Goal: Task Accomplishment & Management: Use online tool/utility

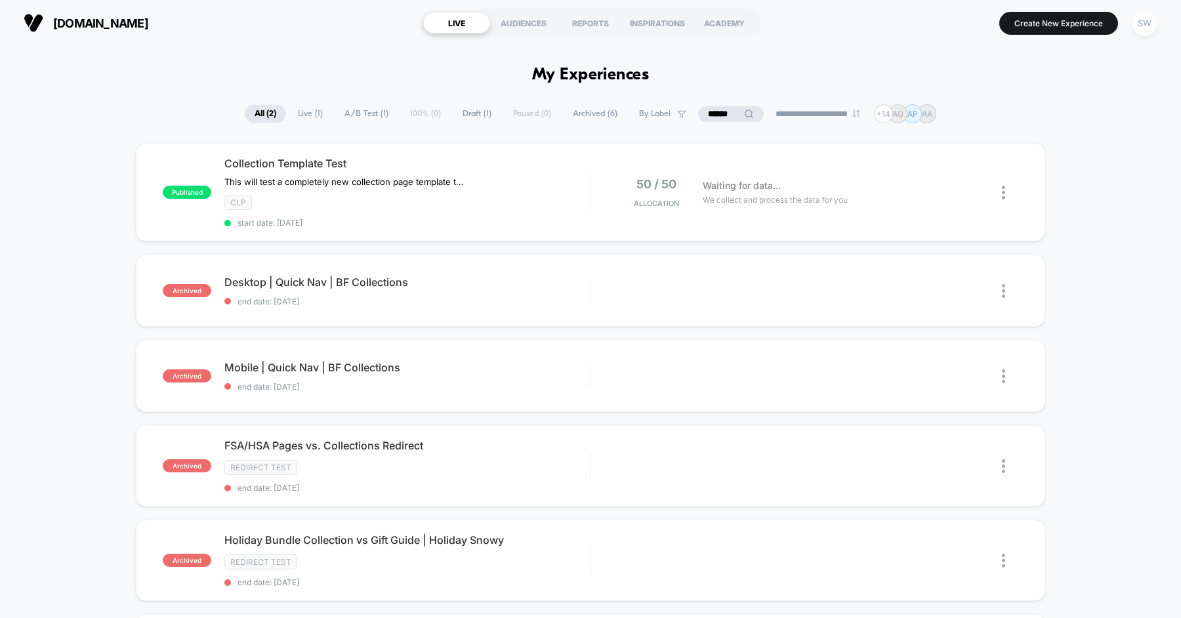
click at [1150, 22] on div "SW" at bounding box center [1144, 23] width 26 height 26
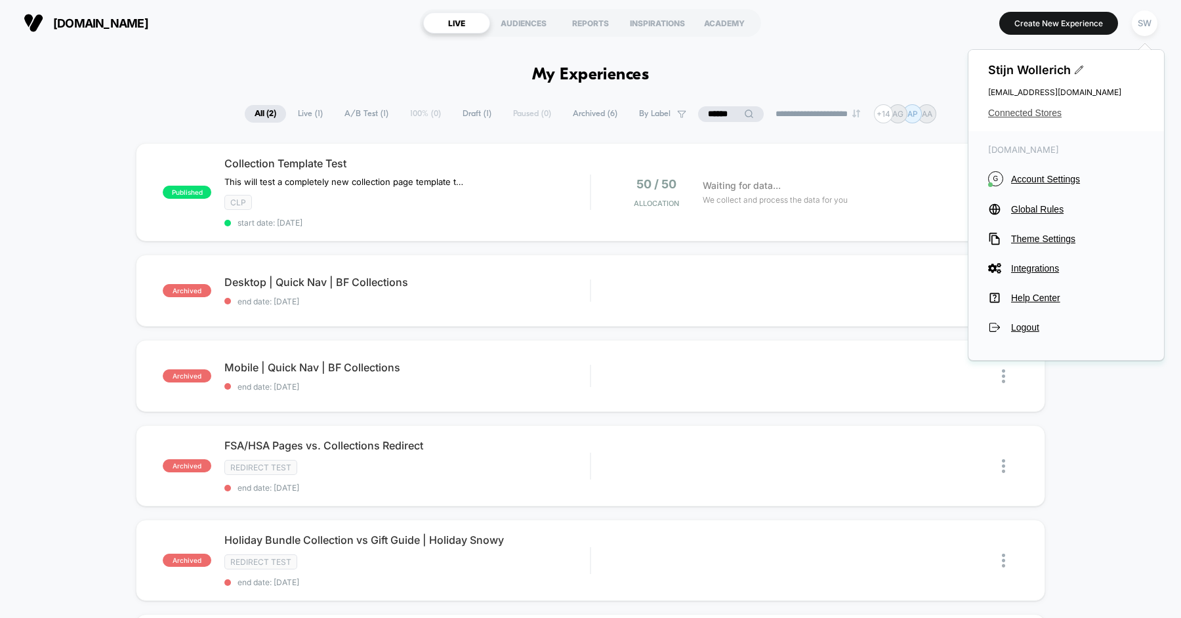
click at [1038, 111] on span "Connected Stores" at bounding box center [1066, 113] width 156 height 10
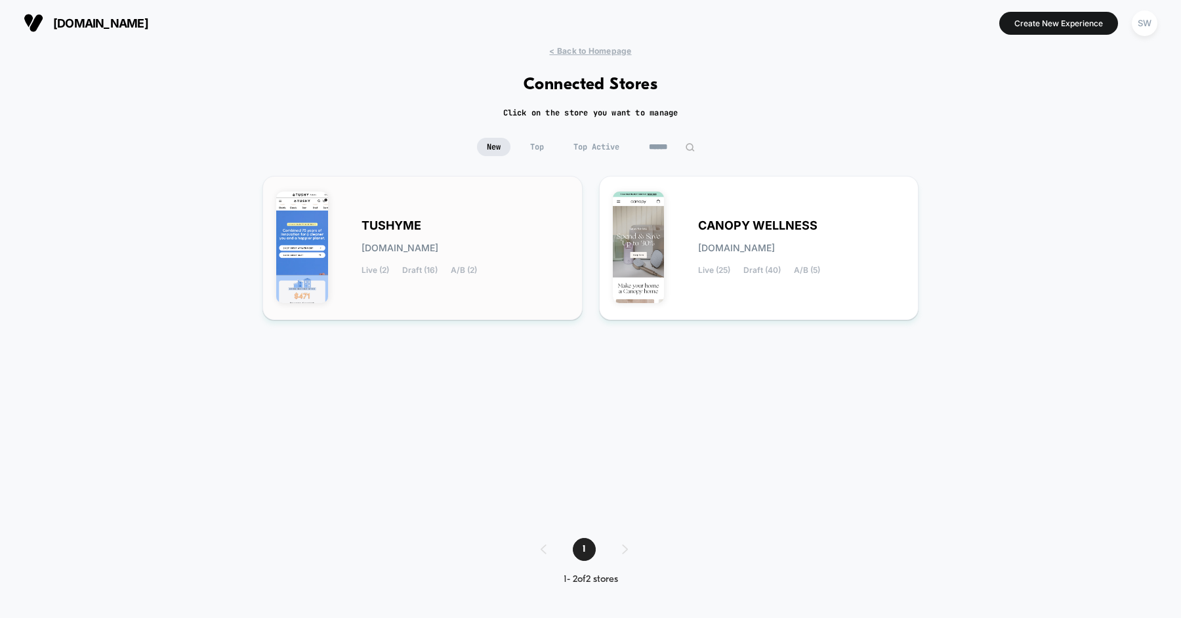
click at [405, 222] on span "TUSHYME" at bounding box center [391, 225] width 60 height 9
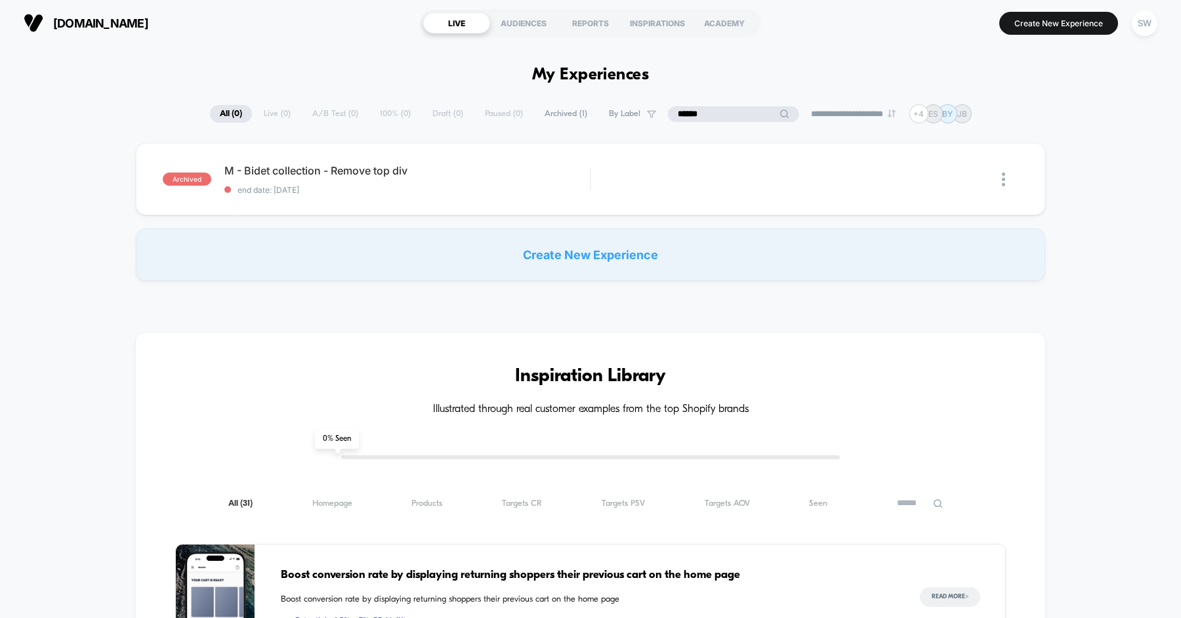
click at [723, 110] on input "******" at bounding box center [733, 114] width 131 height 16
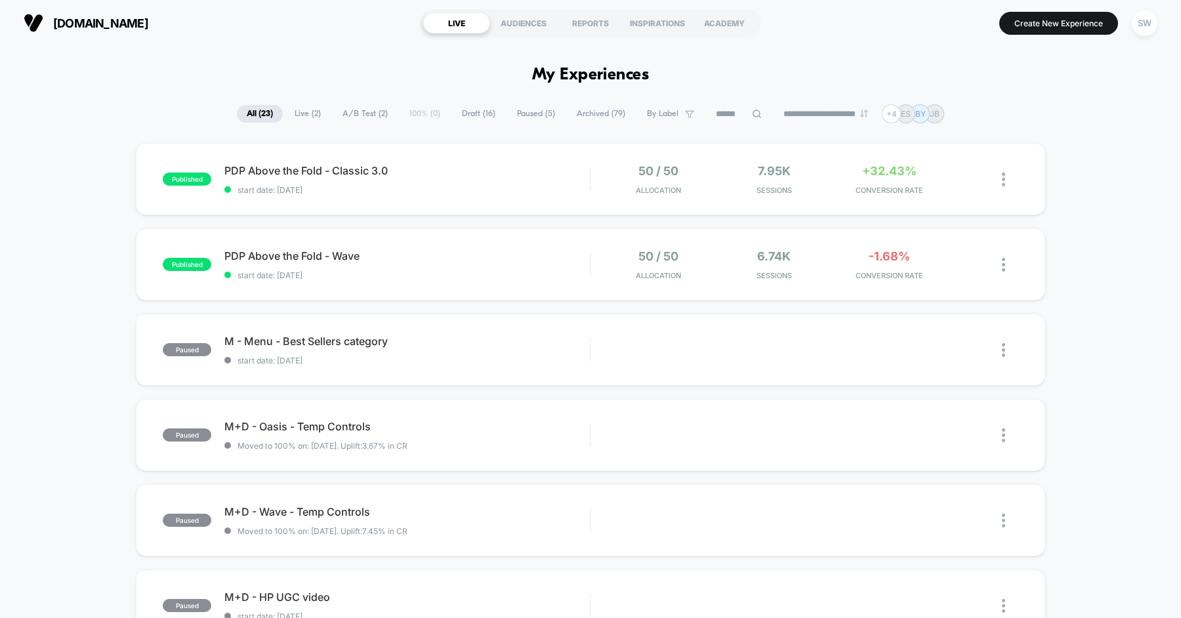
click at [1143, 28] on div "SW" at bounding box center [1144, 23] width 26 height 26
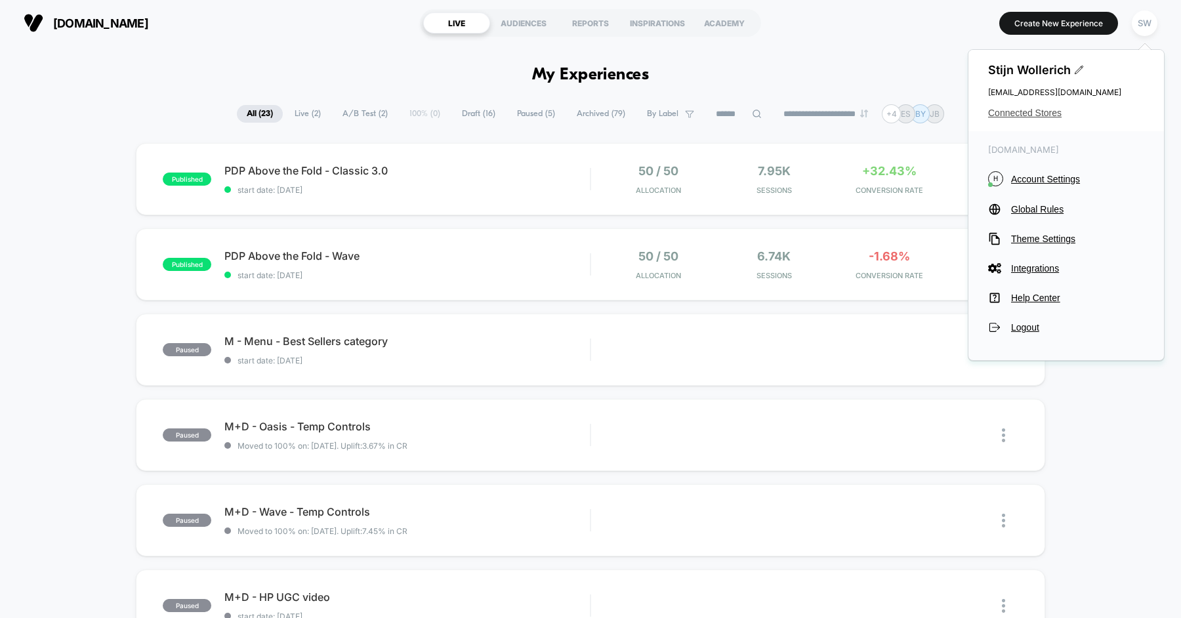
click at [1030, 110] on span "Connected Stores" at bounding box center [1066, 113] width 156 height 10
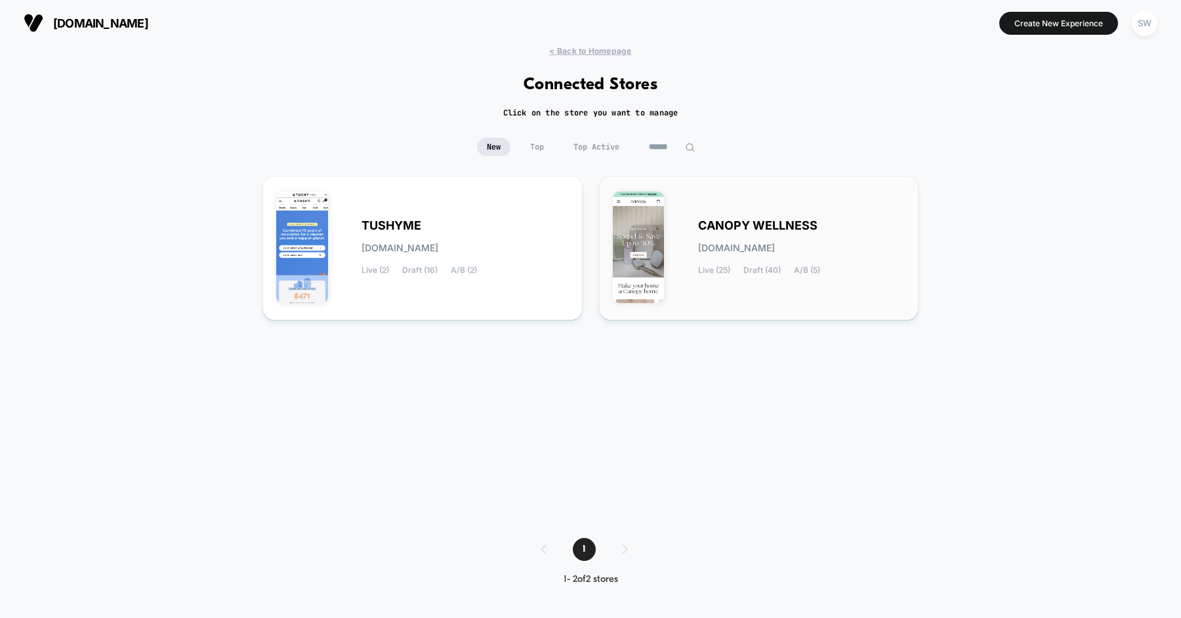
click at [721, 235] on div "CANOPY WELLNESS canopy-wellness.myshopify.com Live (25) Draft (40) A/B (5)" at bounding box center [801, 248] width 207 height 54
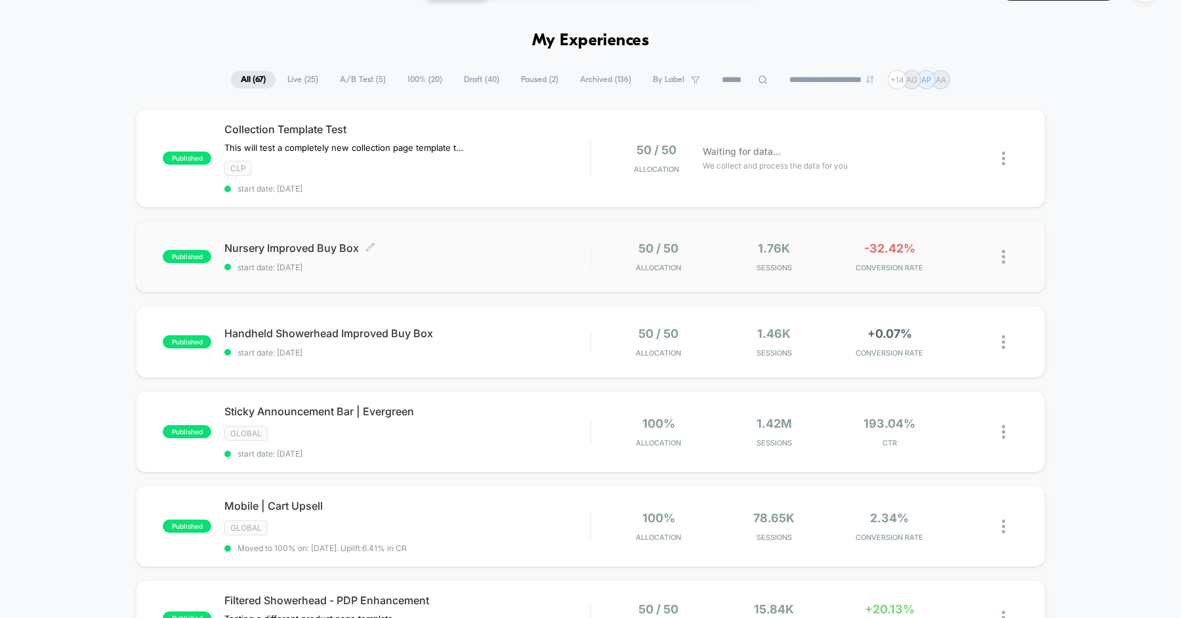
scroll to position [35, 0]
click at [464, 247] on span "Nursery Improved Buy Box Click to edit experience details" at bounding box center [406, 247] width 365 height 13
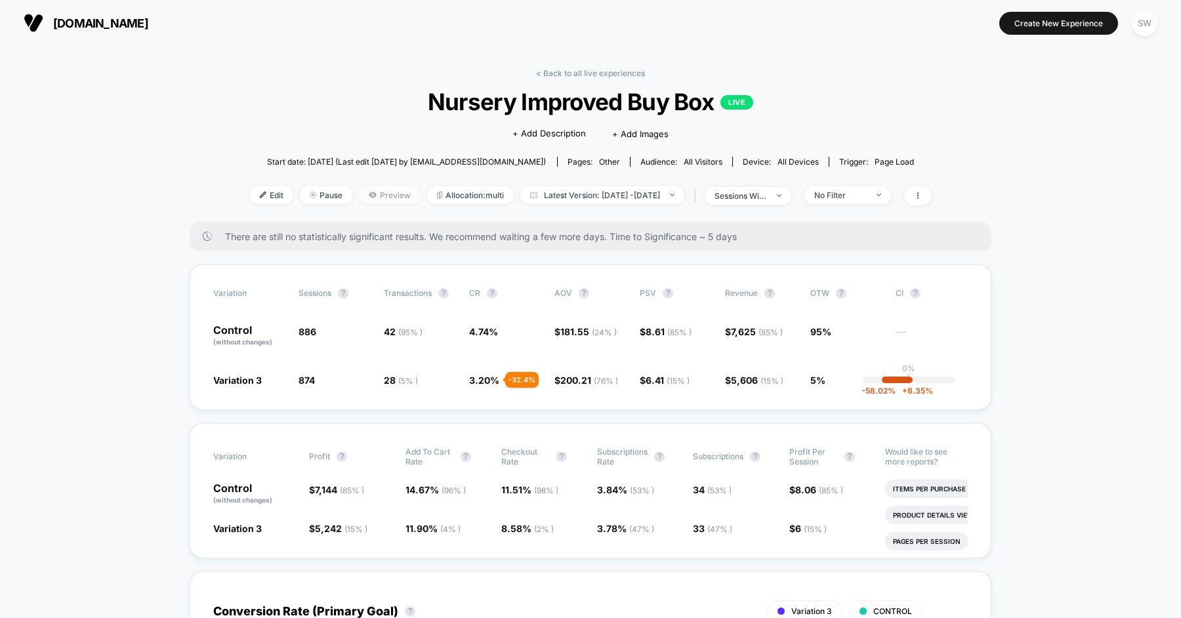
click at [370, 196] on span "Preview" at bounding box center [390, 195] width 62 height 18
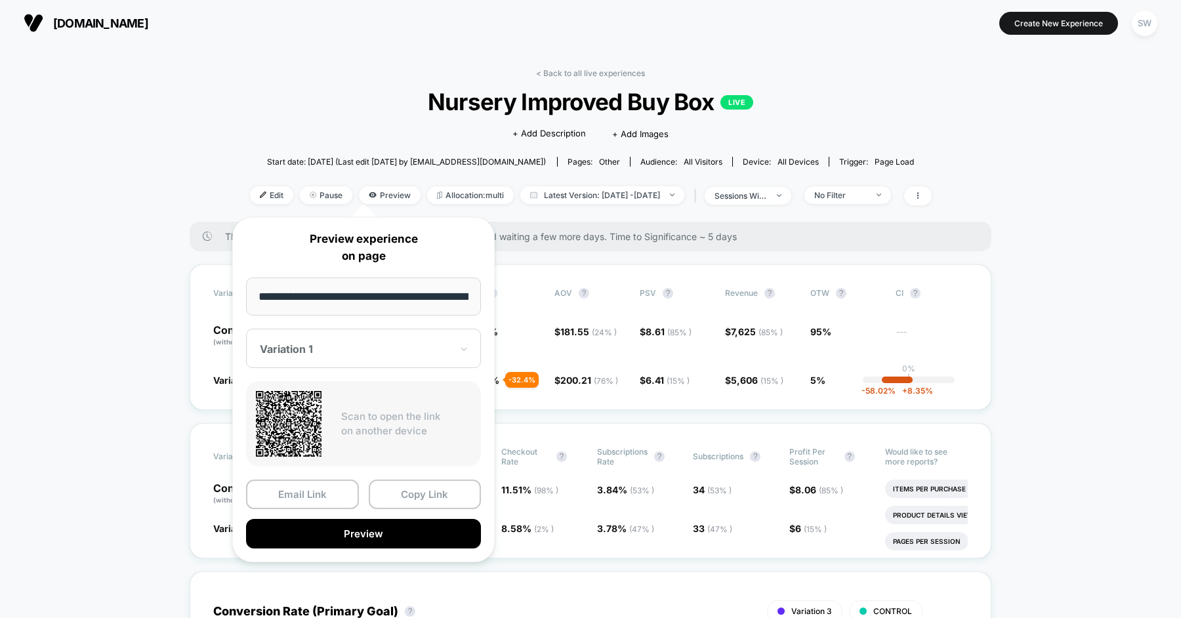
scroll to position [0, 68]
click at [407, 363] on div "Variation 1" at bounding box center [363, 348] width 235 height 39
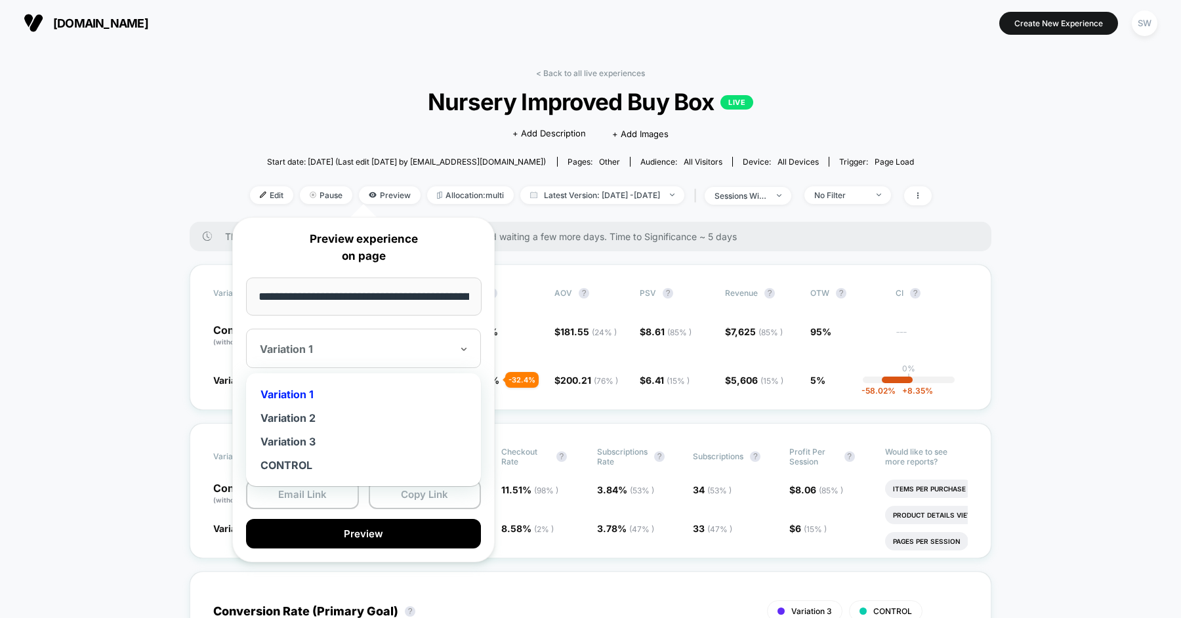
click at [424, 320] on div "**********" at bounding box center [363, 389] width 262 height 345
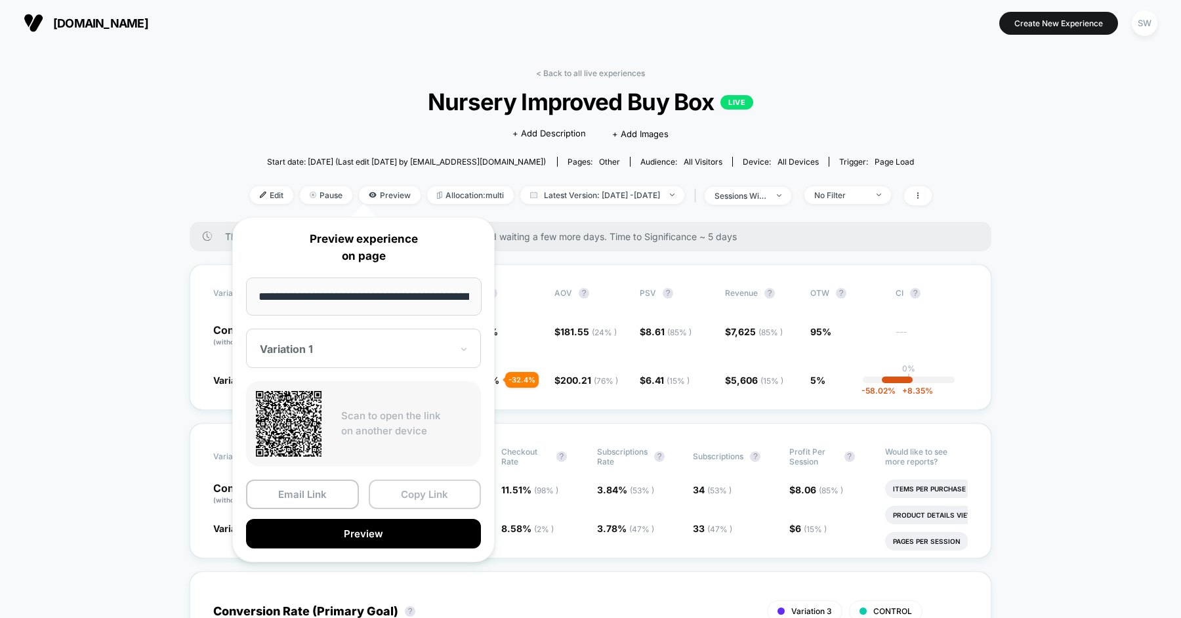
click at [409, 491] on button "Copy Link" at bounding box center [425, 494] width 113 height 30
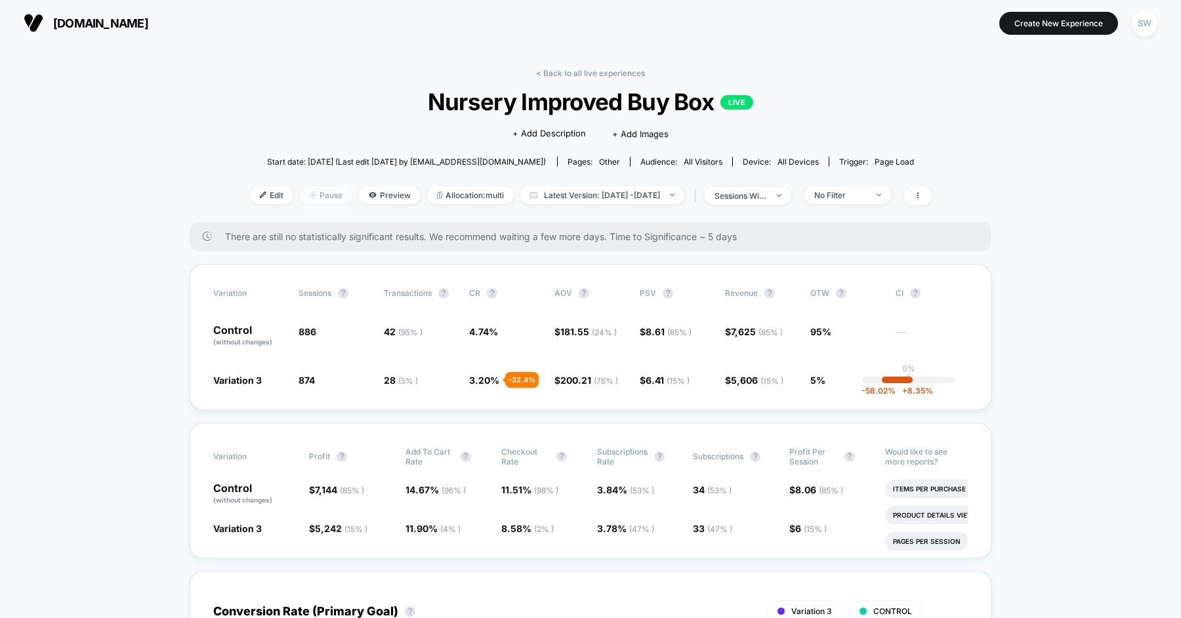
click at [311, 199] on span "Pause" at bounding box center [326, 195] width 52 height 18
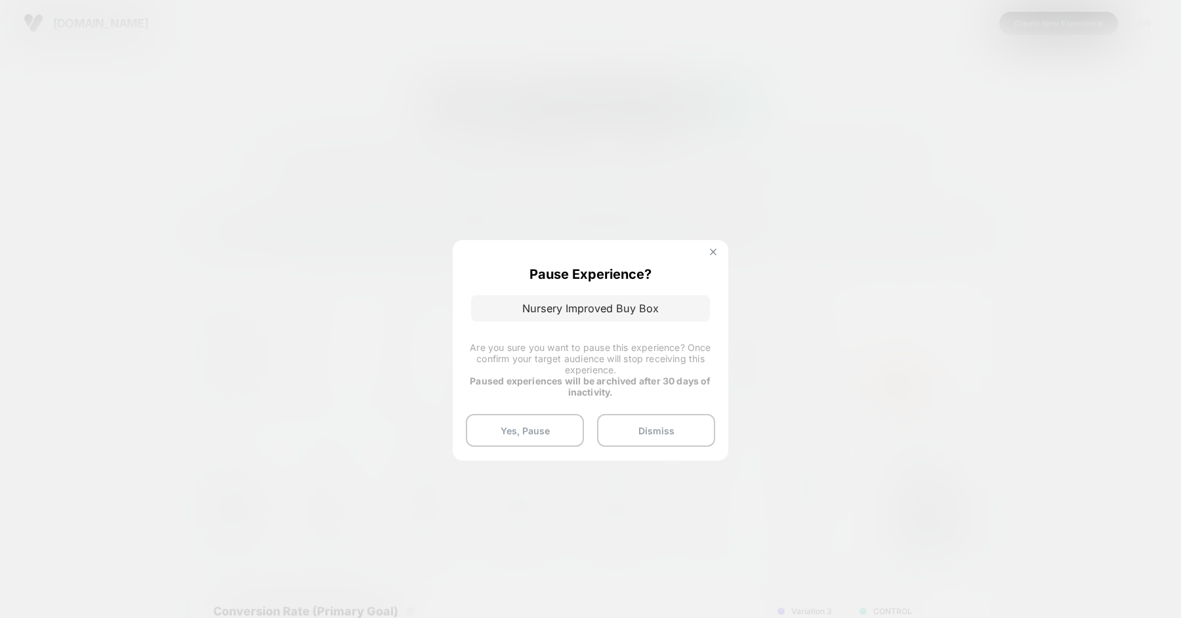
click at [715, 250] on img at bounding box center [713, 252] width 7 height 7
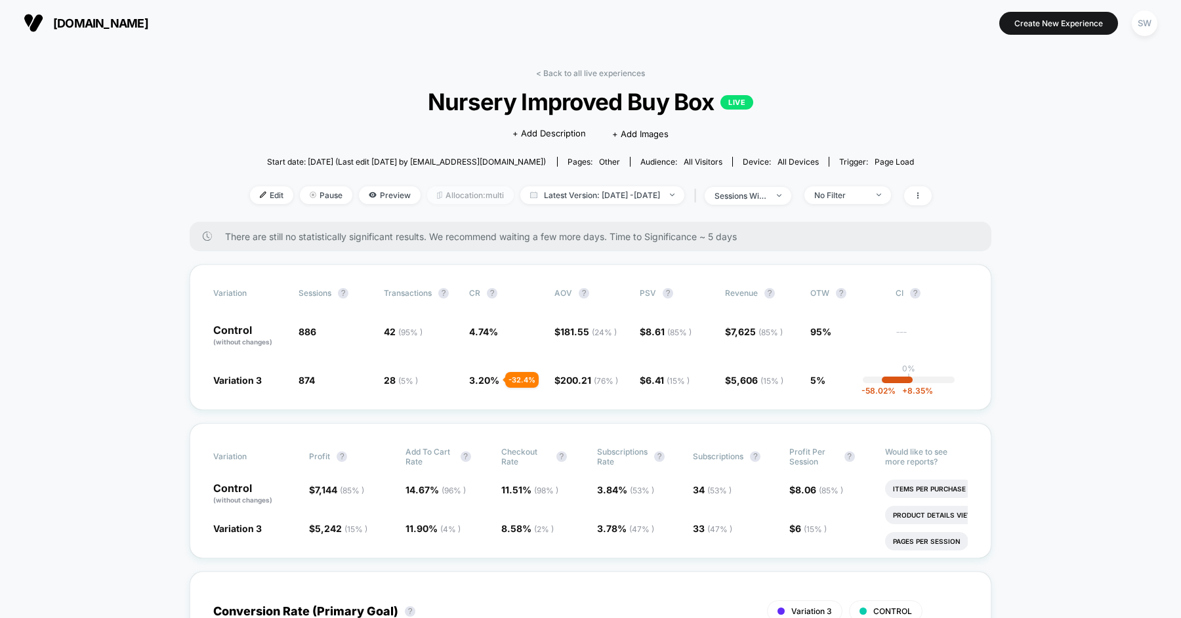
click at [427, 195] on span "Allocation: multi" at bounding box center [470, 195] width 87 height 18
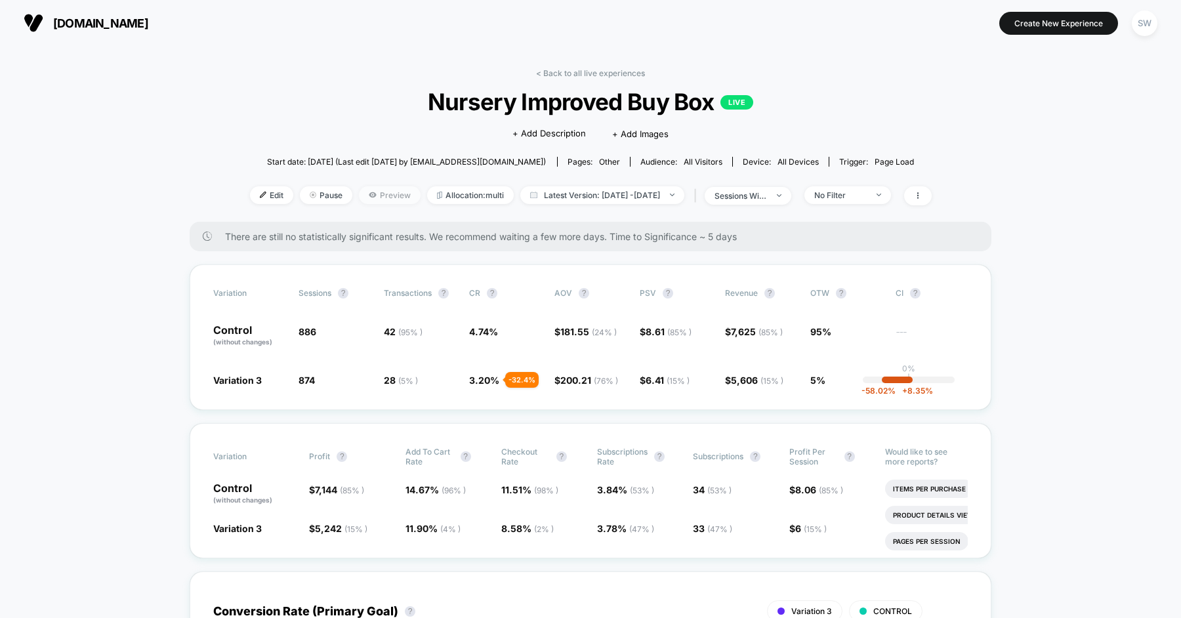
click at [380, 201] on span "Preview" at bounding box center [390, 195] width 62 height 18
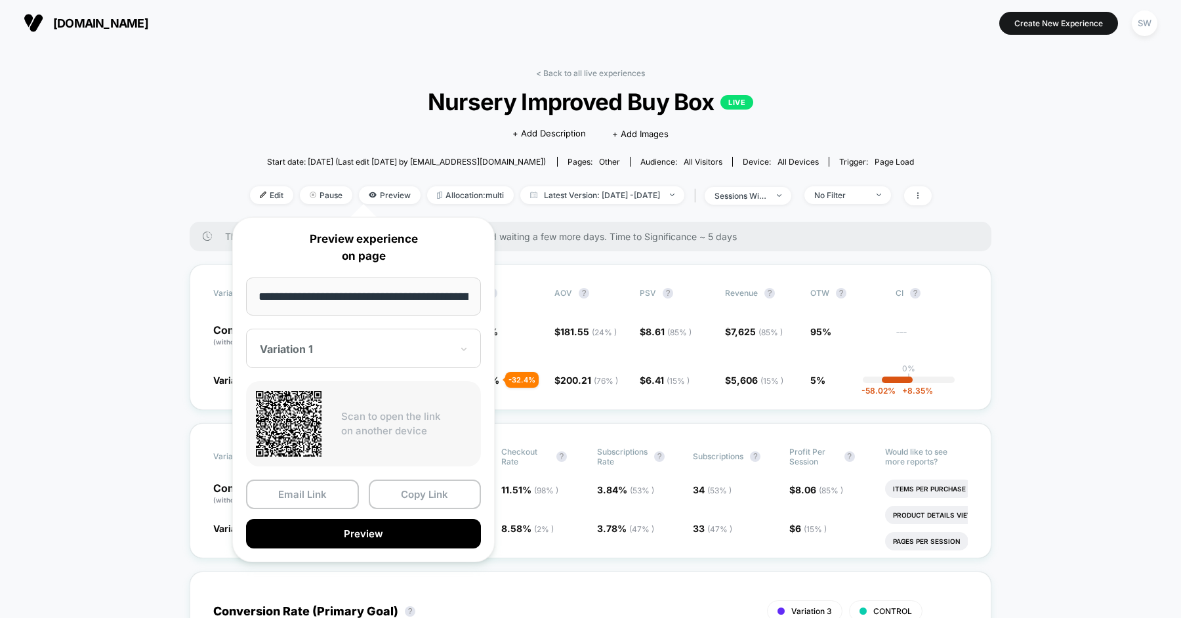
scroll to position [0, 68]
click at [399, 338] on div "Variation 1" at bounding box center [363, 348] width 235 height 39
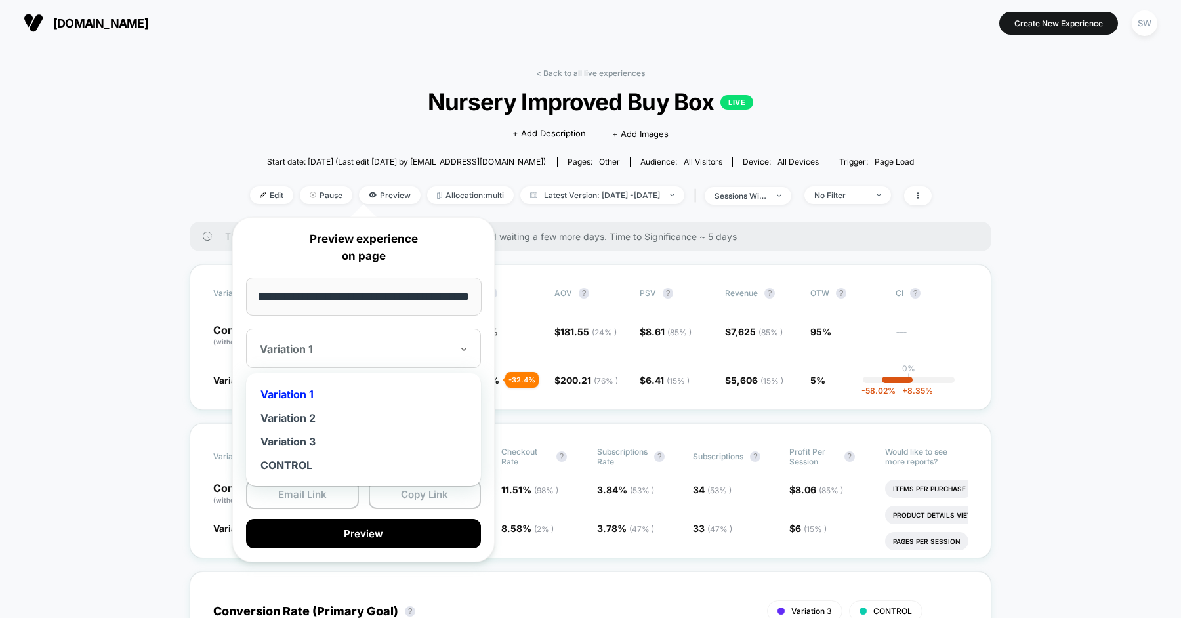
scroll to position [0, 0]
click at [329, 437] on div "Variation 3" at bounding box center [364, 442] width 222 height 24
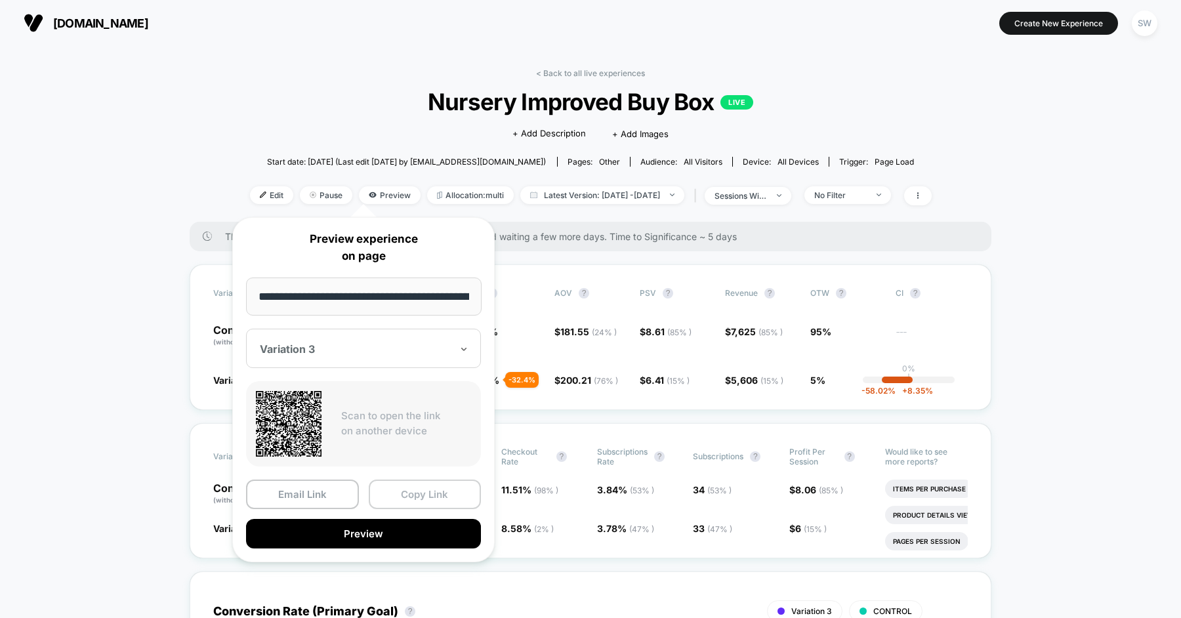
click at [399, 489] on button "Copy Link" at bounding box center [425, 494] width 113 height 30
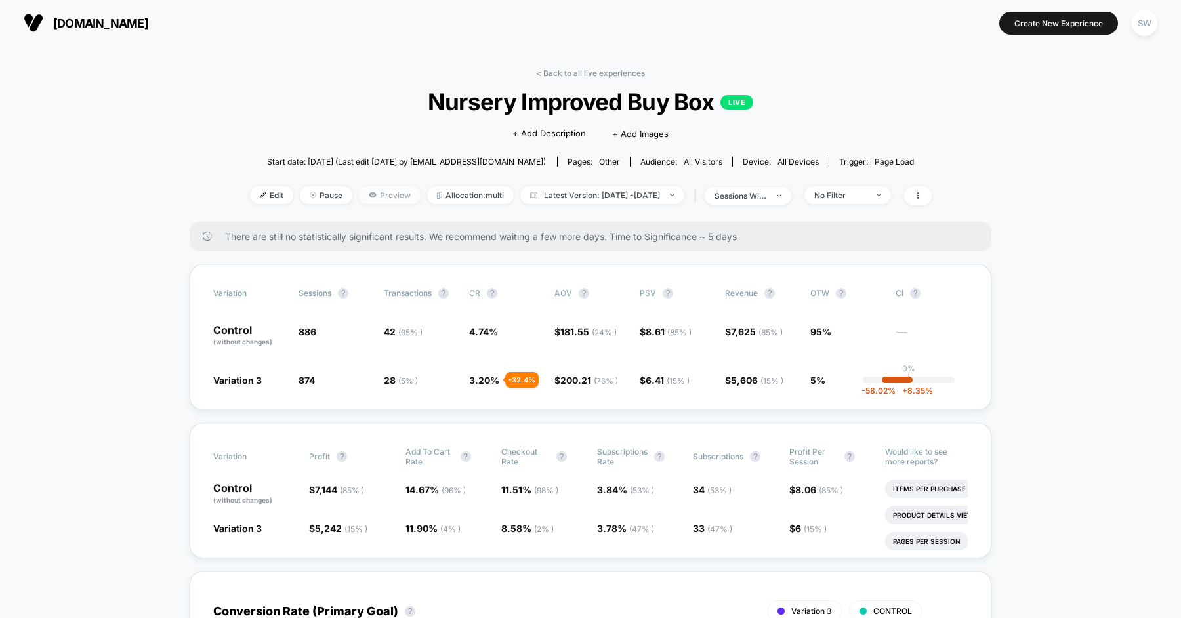
click at [363, 195] on span "Preview" at bounding box center [390, 195] width 62 height 18
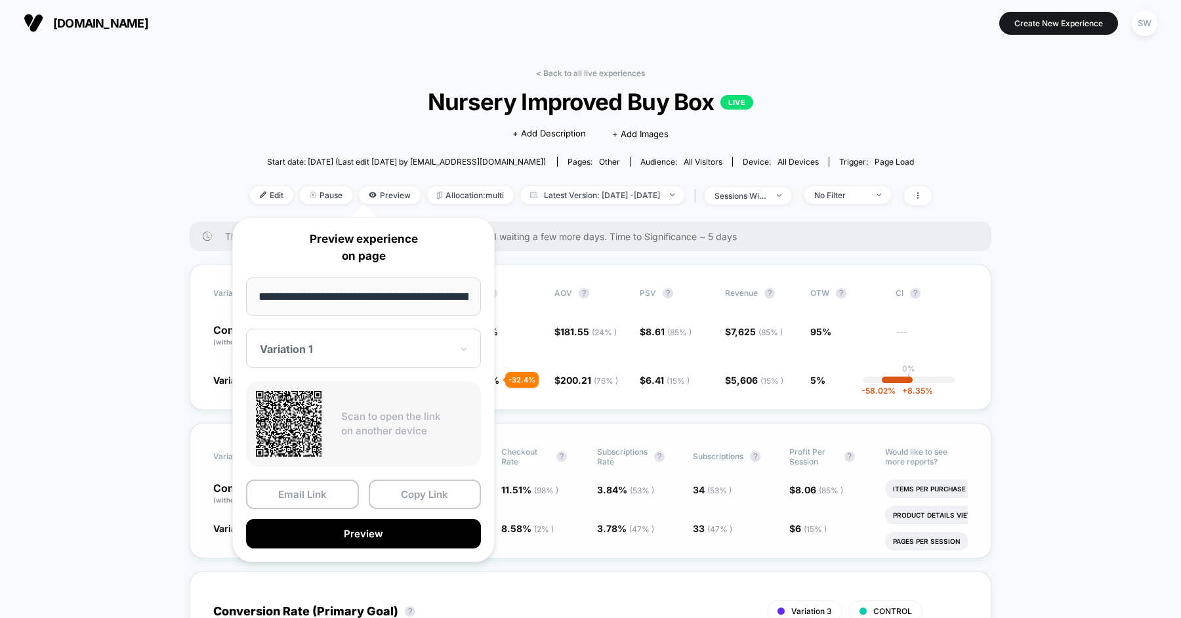
scroll to position [0, 68]
click at [355, 350] on div at bounding box center [356, 348] width 192 height 13
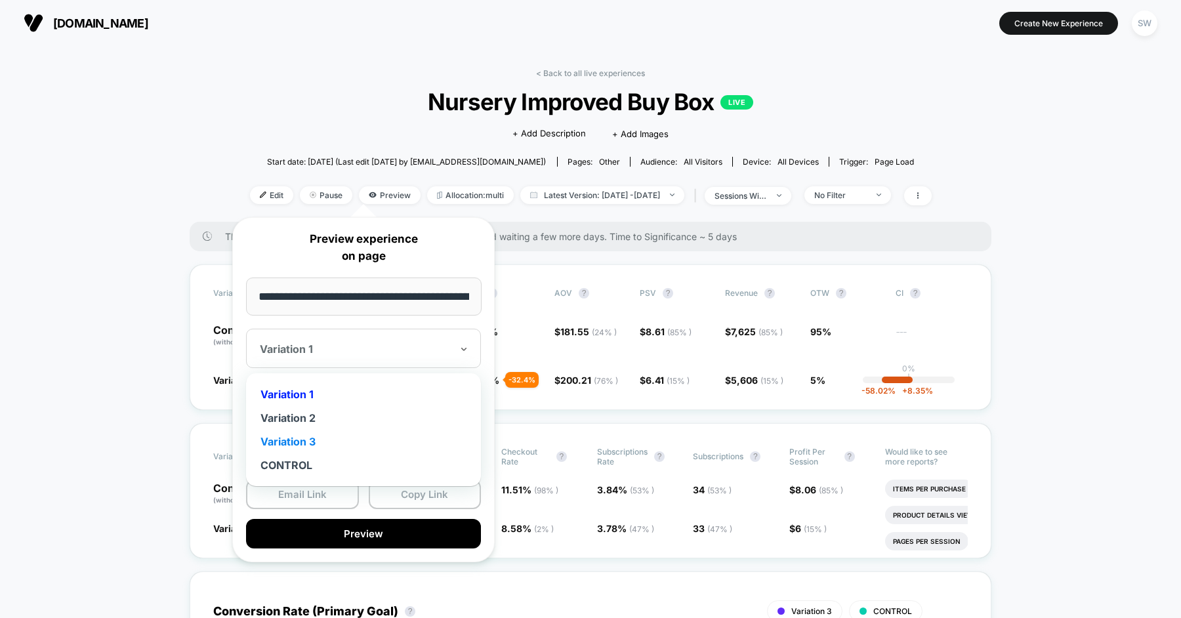
click at [324, 437] on div "Variation 3" at bounding box center [364, 442] width 222 height 24
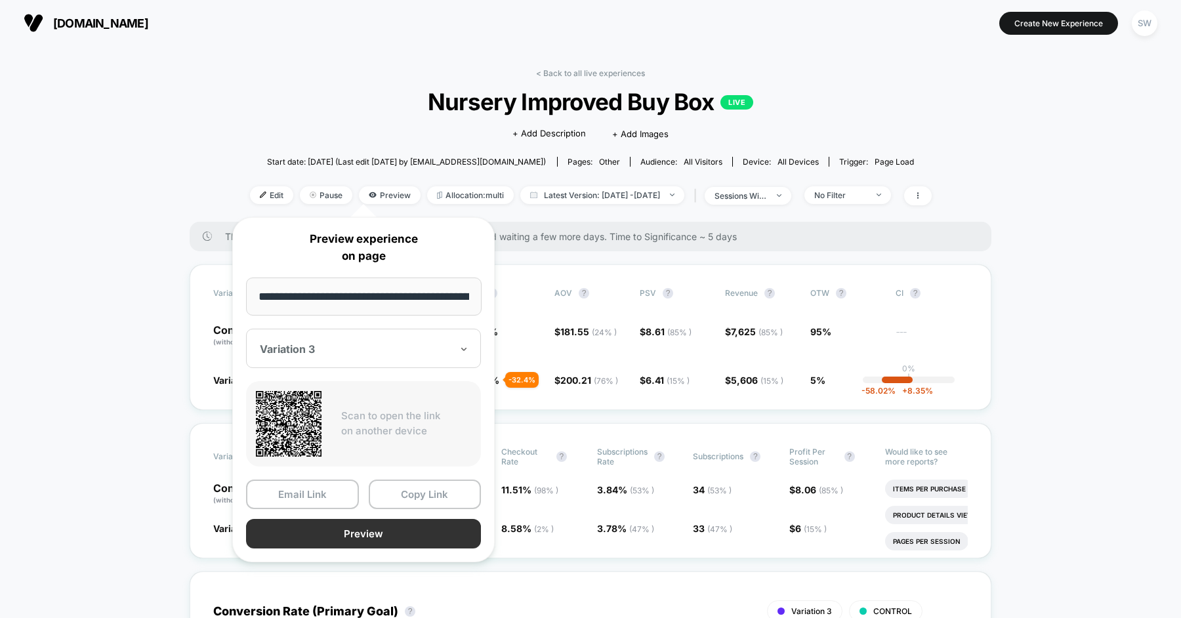
click at [356, 525] on button "Preview" at bounding box center [363, 534] width 235 height 30
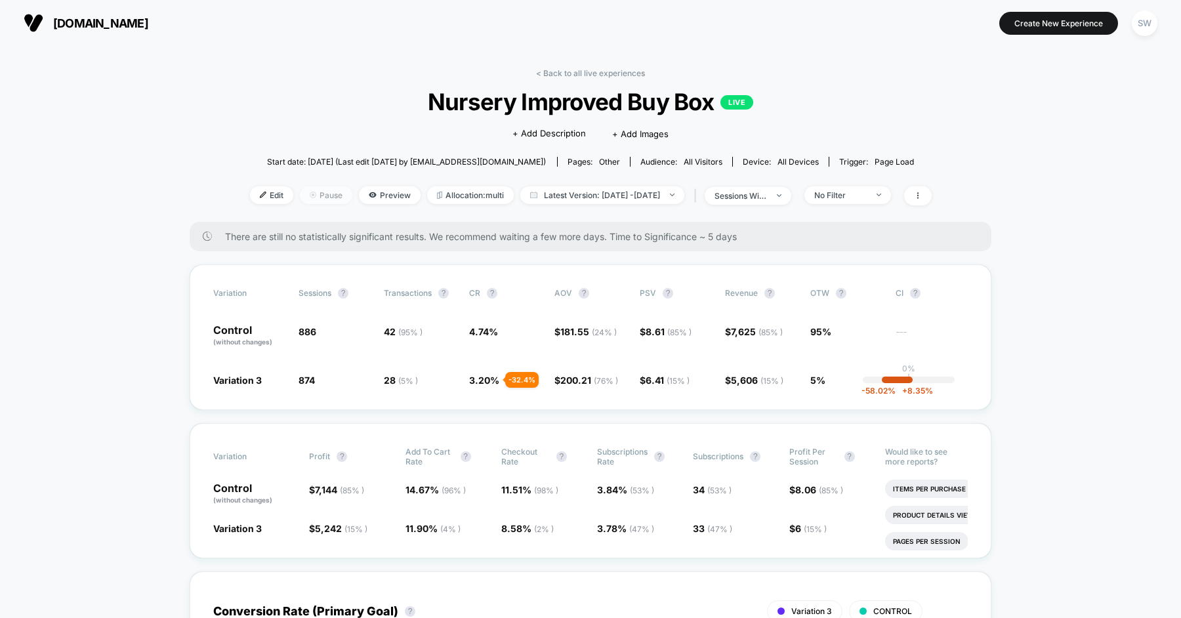
click at [308, 190] on span "Pause" at bounding box center [326, 195] width 52 height 18
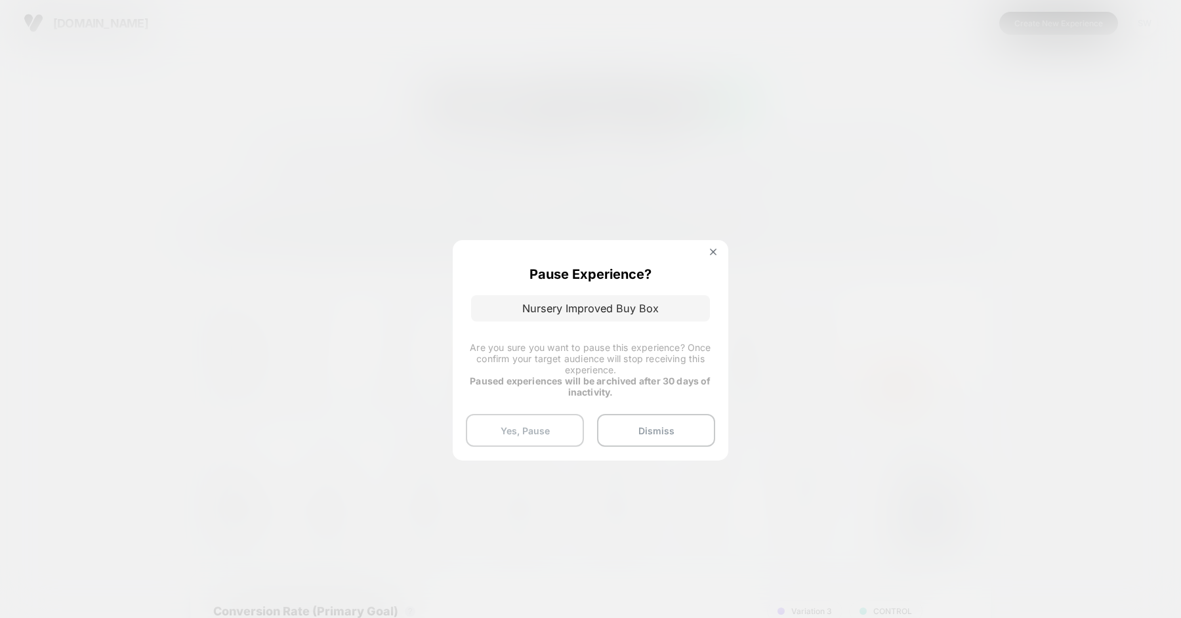
click at [531, 431] on button "Yes, Pause" at bounding box center [525, 430] width 118 height 33
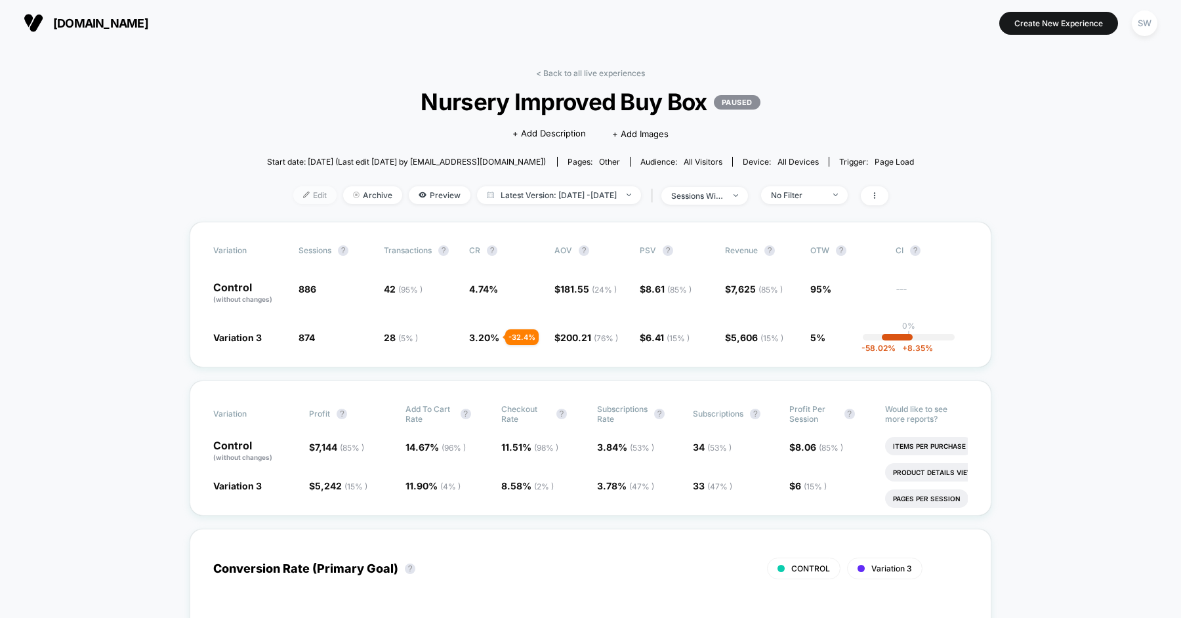
click at [293, 190] on span "Edit" at bounding box center [314, 195] width 43 height 18
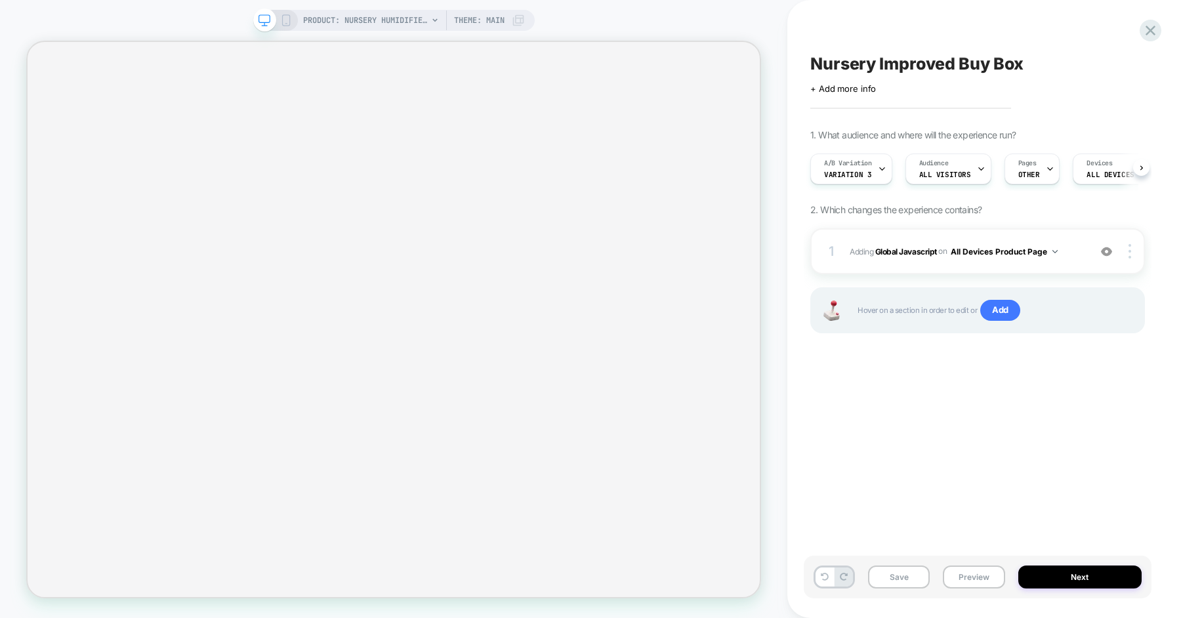
scroll to position [0, 1]
click at [1072, 238] on div "1 Adding Global Javascript on All Devices Product Page Add Before Add After Tar…" at bounding box center [977, 251] width 334 height 46
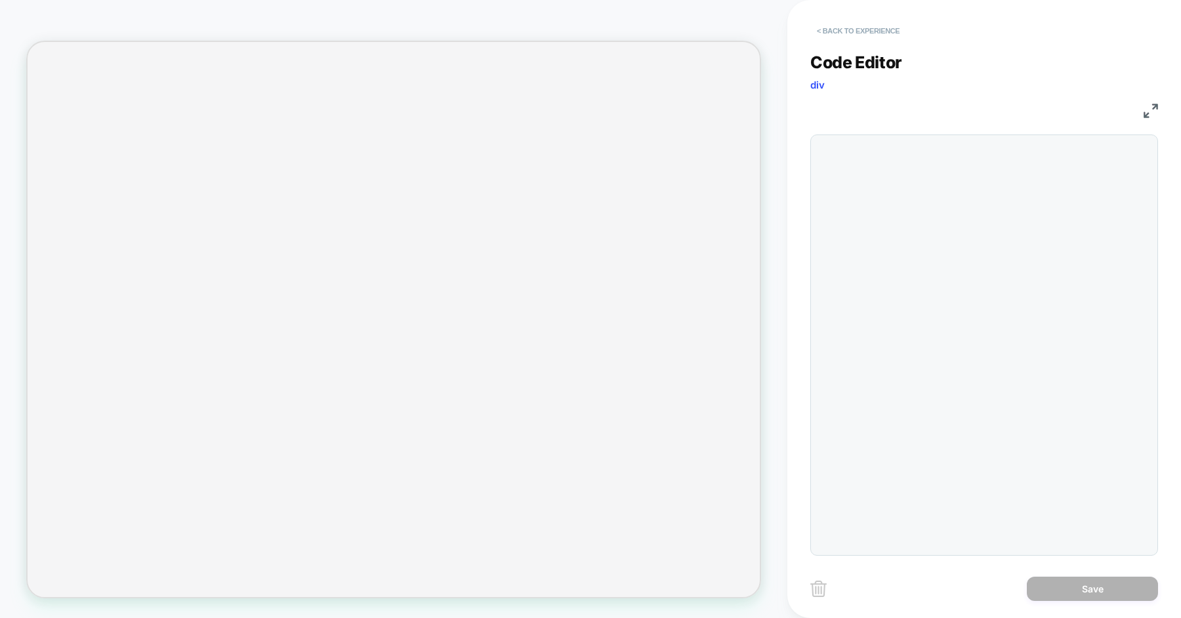
click at [859, 33] on button "< Back to experience" at bounding box center [858, 30] width 96 height 21
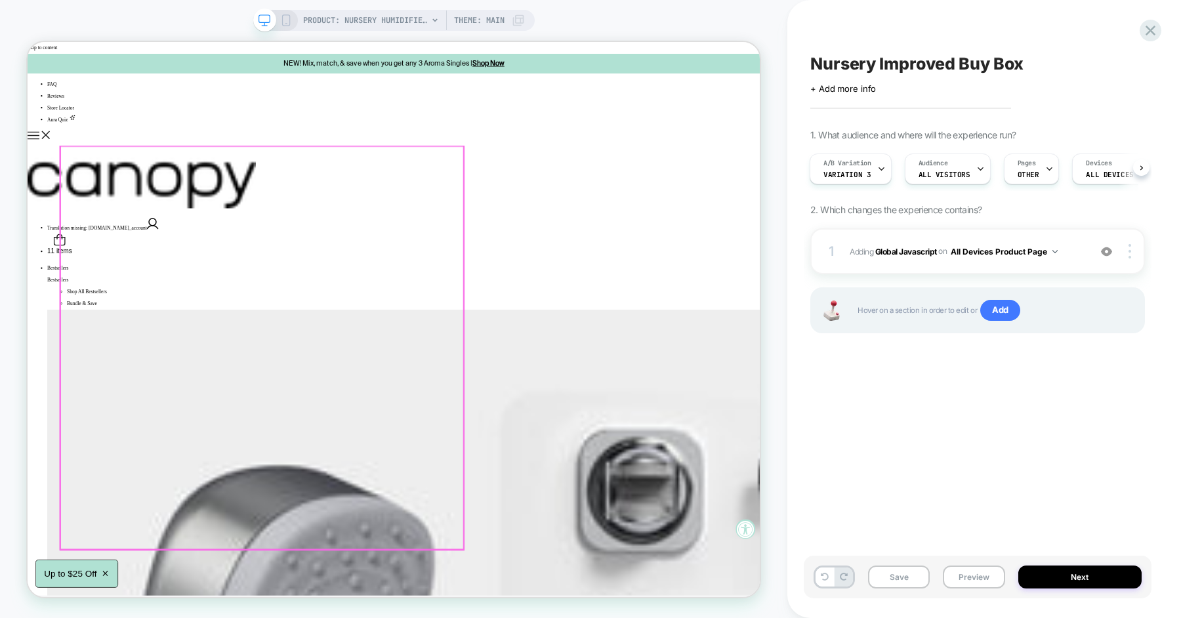
scroll to position [0, 0]
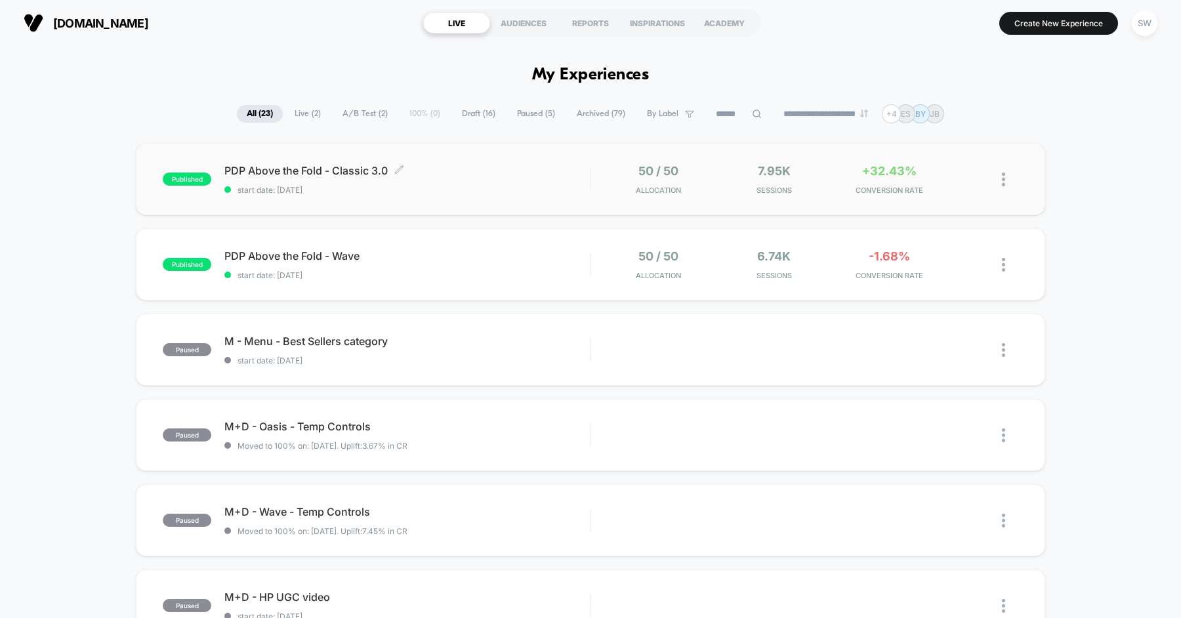
click at [349, 165] on span "PDP Above the Fold - Classic 3.0 Click to edit experience details" at bounding box center [406, 170] width 365 height 13
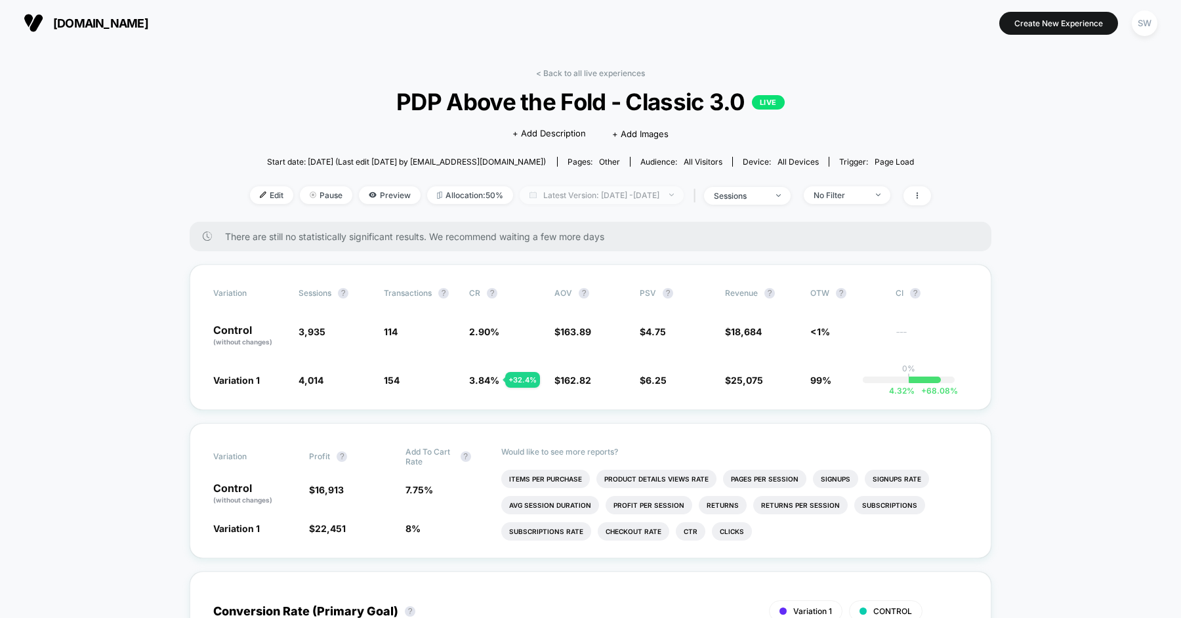
click at [575, 195] on span "Latest Version: Sep 21, 2025 - Sep 24, 2025" at bounding box center [601, 195] width 164 height 18
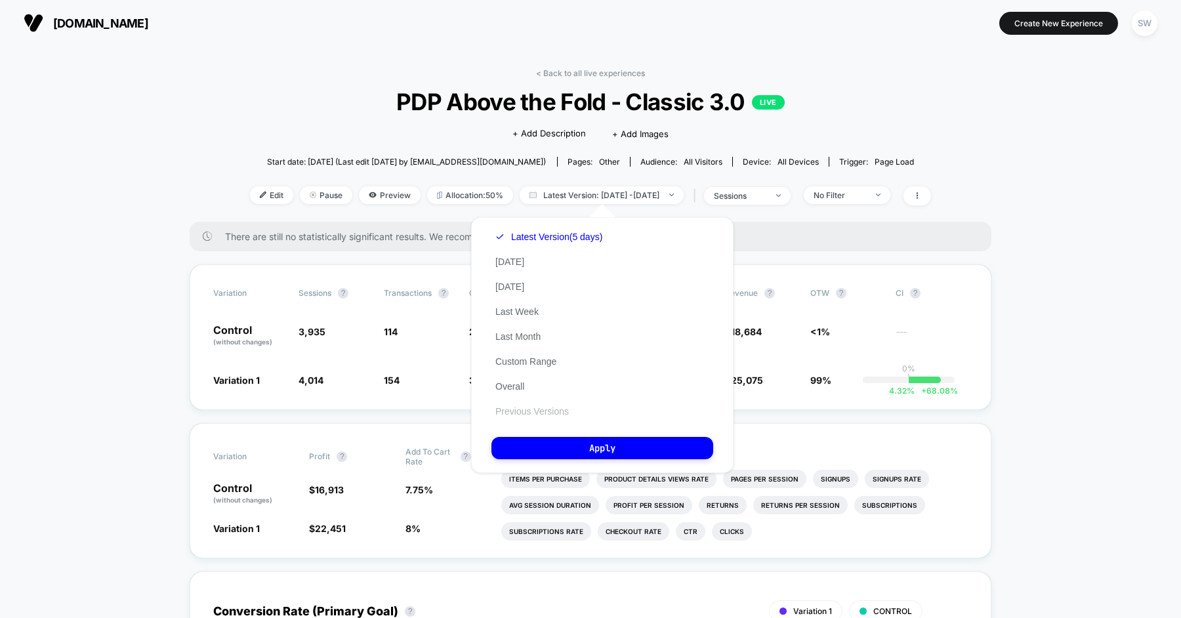
click at [517, 411] on button "Previous Versions" at bounding box center [531, 411] width 81 height 12
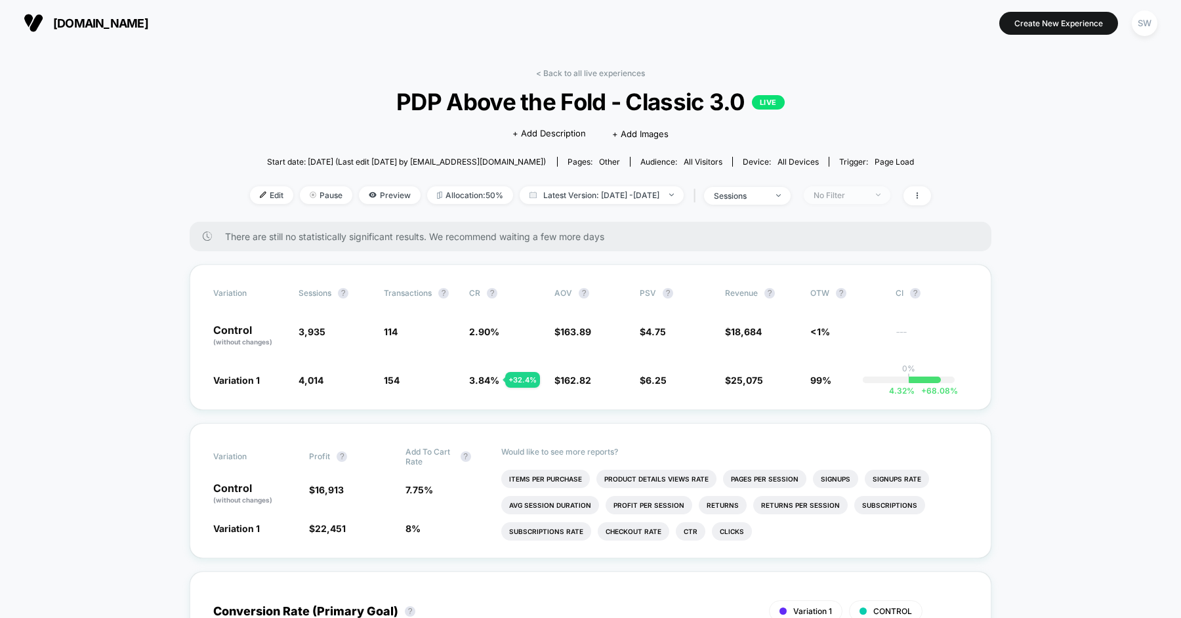
click at [866, 198] on div "No Filter" at bounding box center [839, 195] width 52 height 10
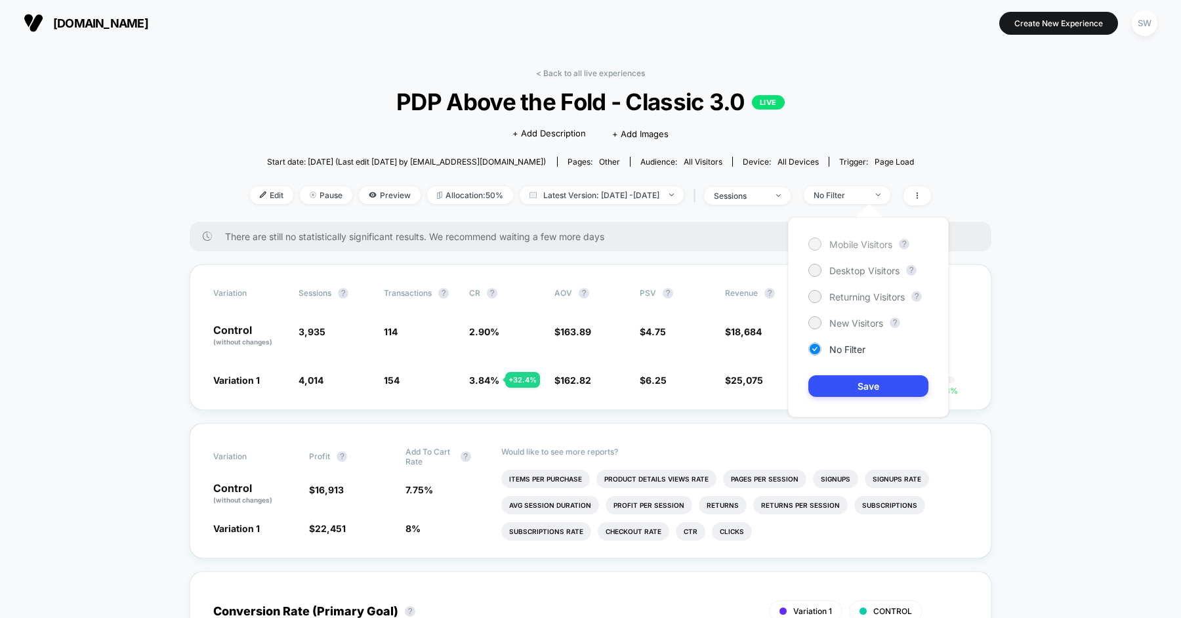
click at [857, 246] on span "Mobile Visitors" at bounding box center [860, 244] width 63 height 11
click at [863, 382] on button "Save" at bounding box center [868, 386] width 120 height 22
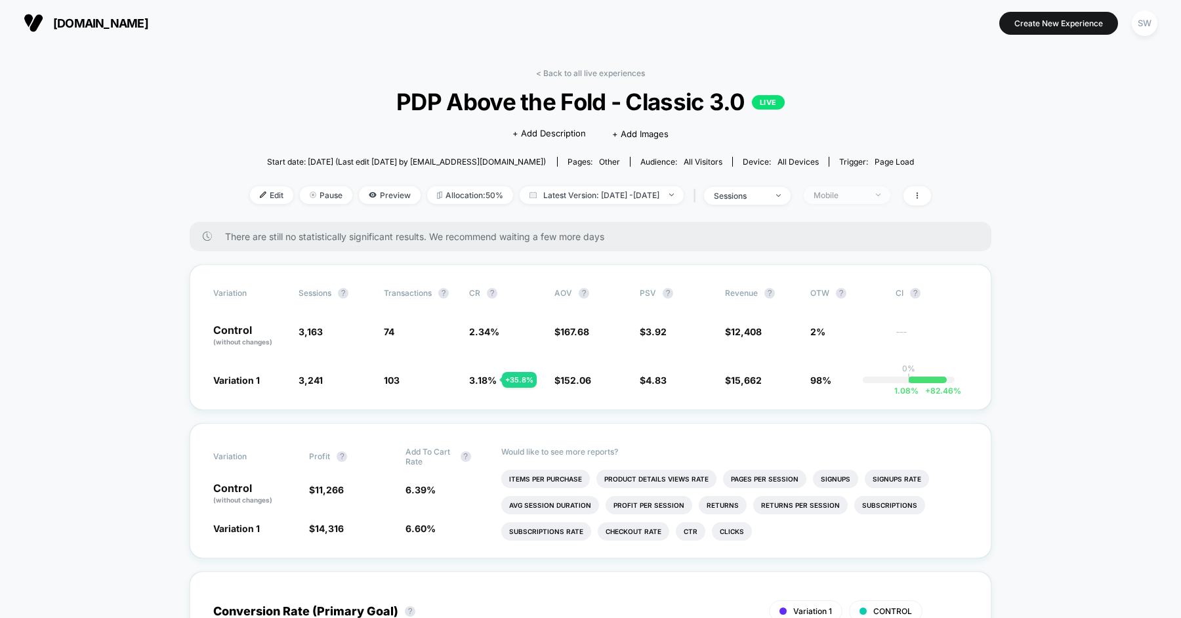
click at [866, 193] on div "Mobile" at bounding box center [839, 195] width 52 height 10
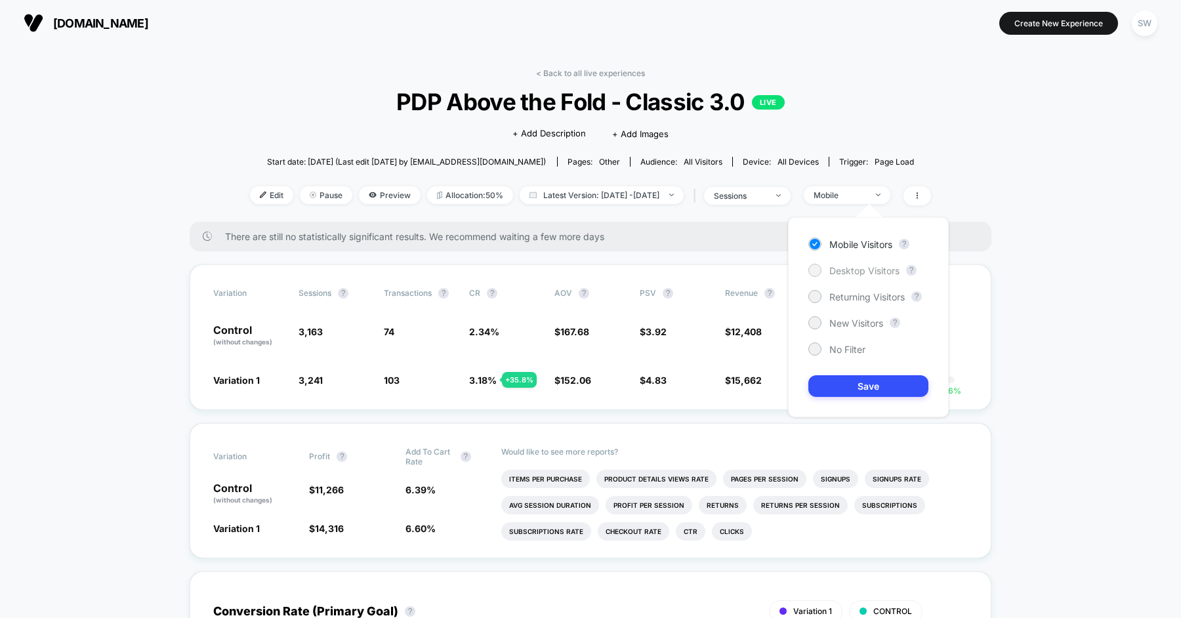
click at [857, 269] on span "Desktop Visitors" at bounding box center [864, 270] width 70 height 11
click at [861, 377] on button "Save" at bounding box center [868, 386] width 120 height 22
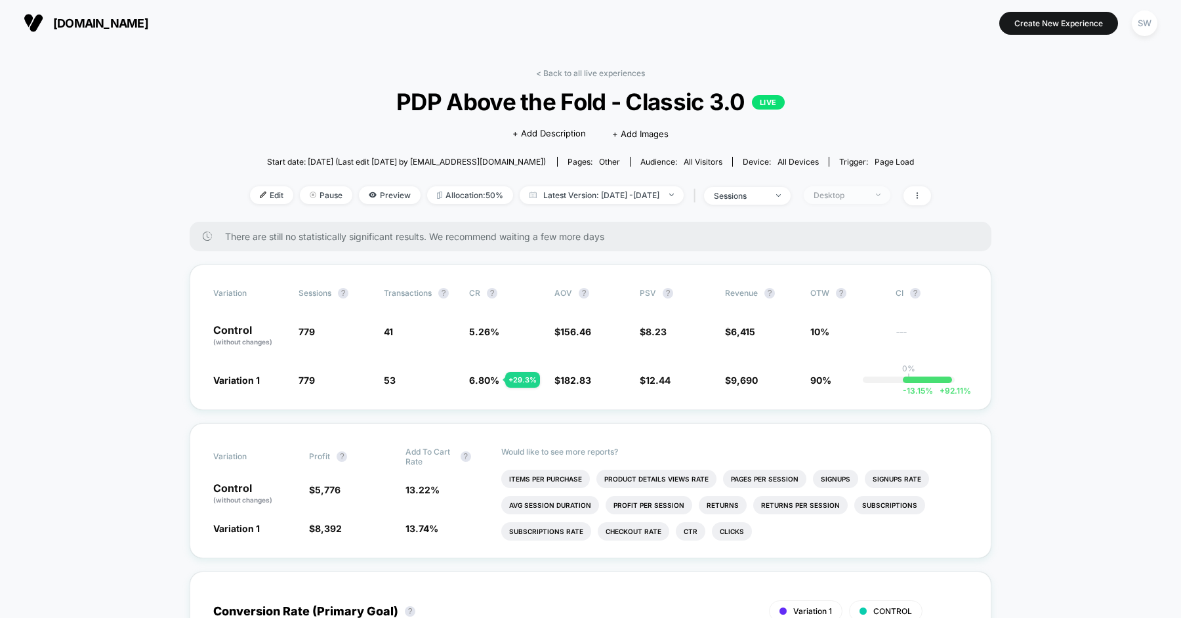
click at [866, 195] on div "Desktop" at bounding box center [839, 195] width 52 height 10
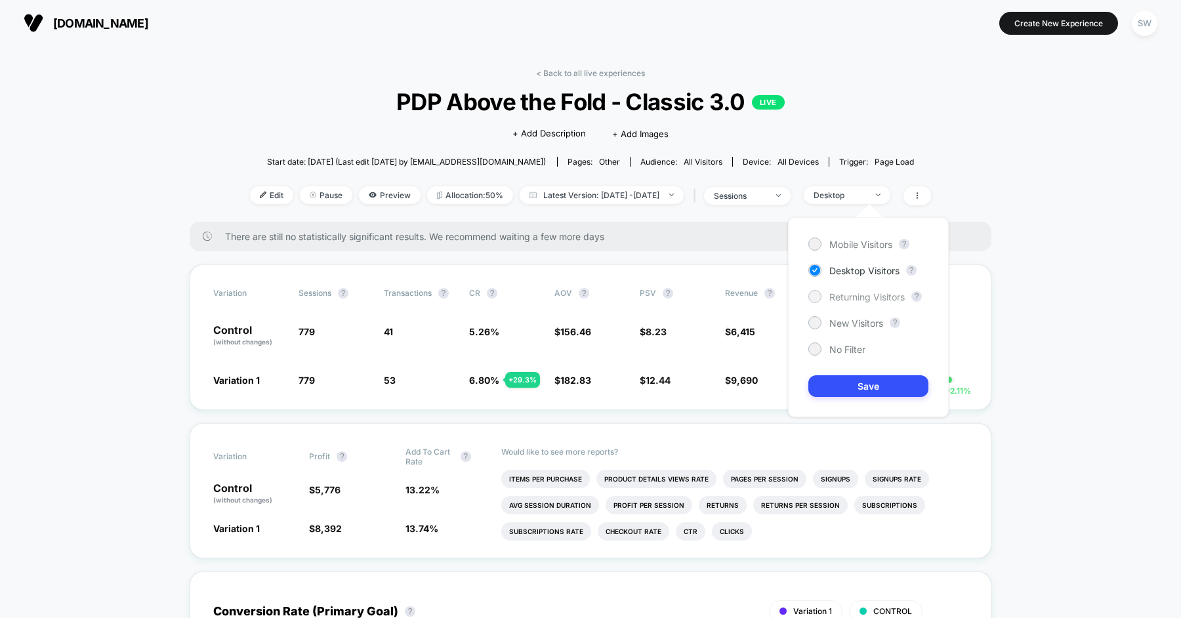
click at [865, 291] on span "Returning Visitors" at bounding box center [866, 296] width 75 height 11
click at [853, 394] on button "Save" at bounding box center [868, 386] width 120 height 22
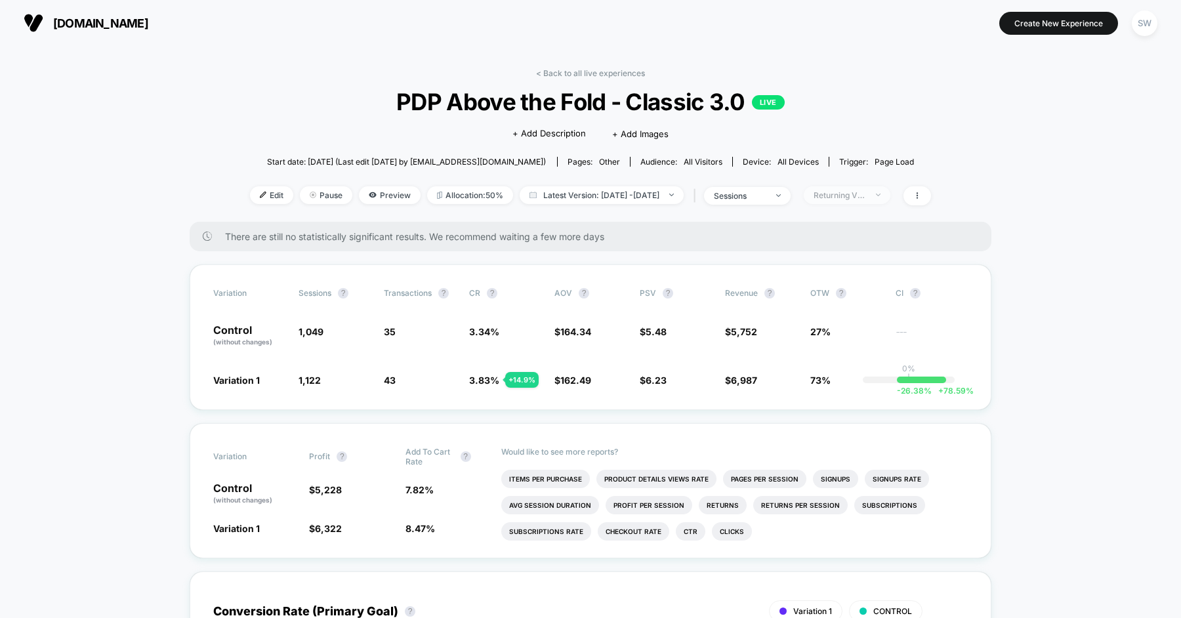
click at [865, 190] on span "Returning Visitors" at bounding box center [846, 195] width 87 height 18
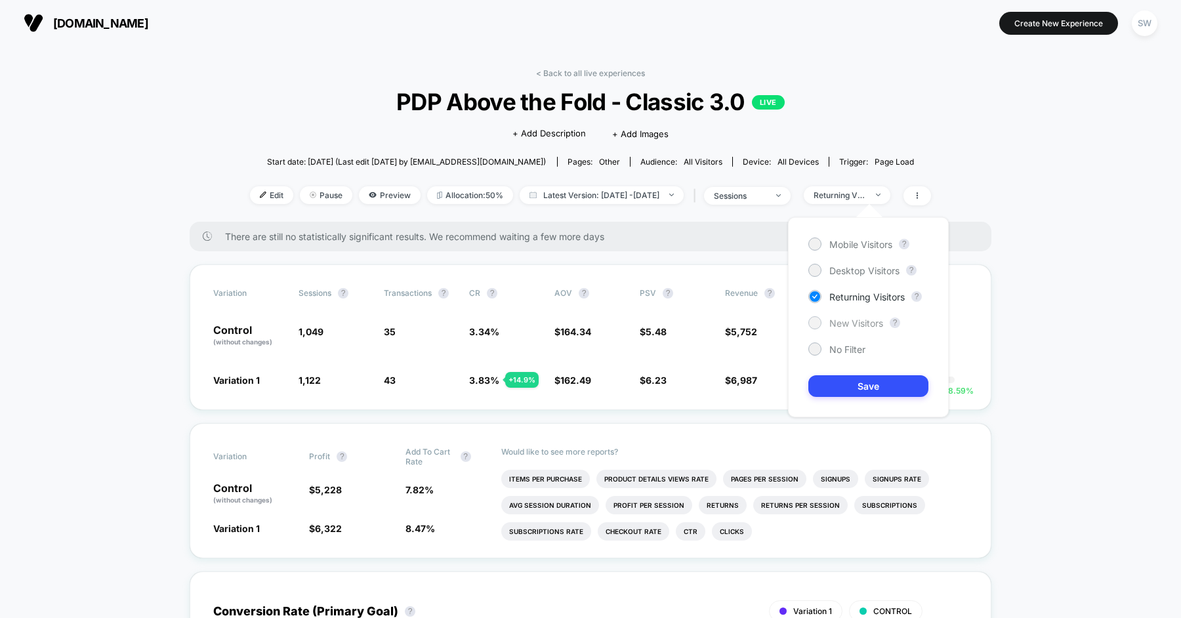
click at [849, 323] on span "New Visitors" at bounding box center [856, 322] width 54 height 11
click at [850, 383] on button "Save" at bounding box center [868, 386] width 120 height 22
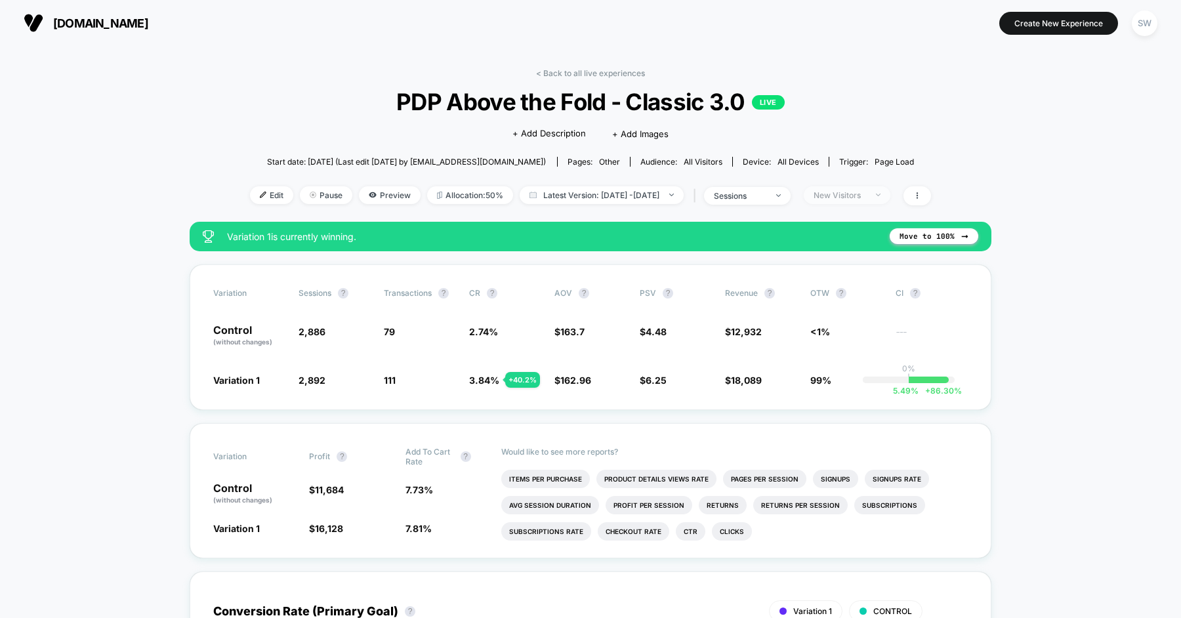
click at [864, 197] on div "New Visitors" at bounding box center [839, 195] width 52 height 10
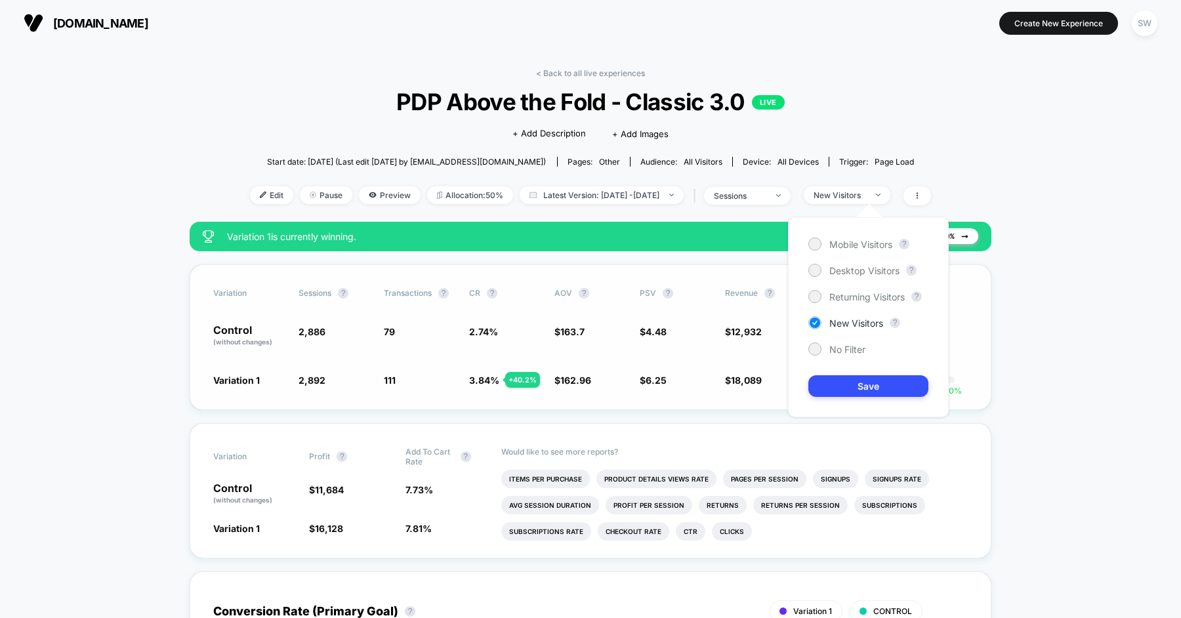
click at [749, 343] on span "$ 12,932" at bounding box center [761, 336] width 72 height 22
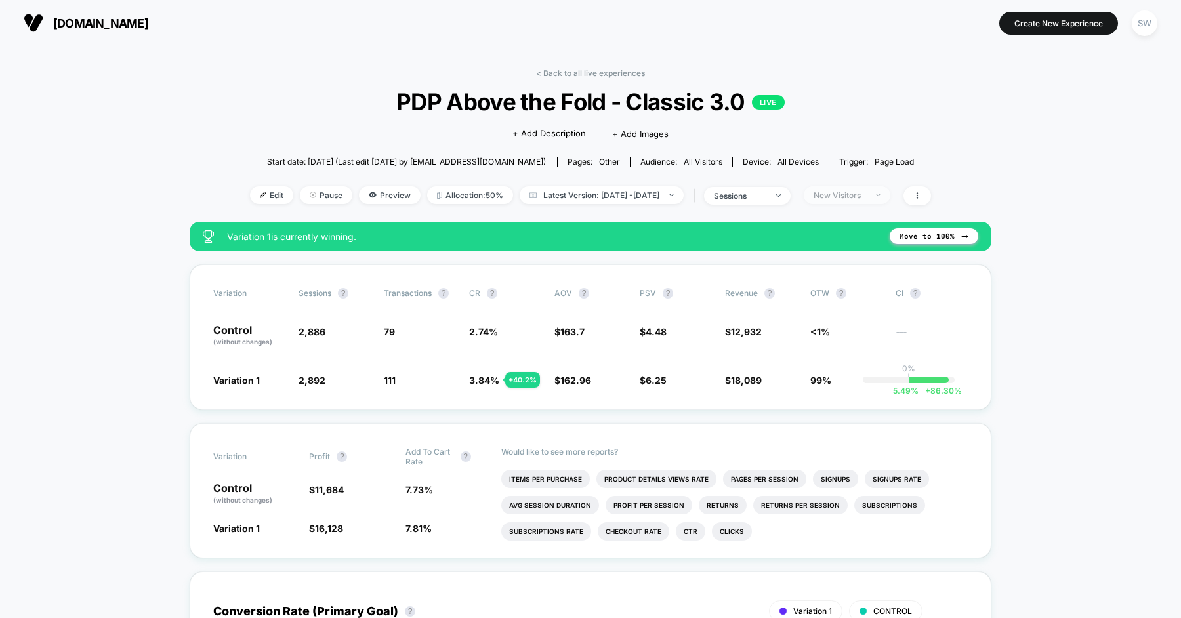
click at [861, 190] on div "New Visitors" at bounding box center [839, 195] width 52 height 10
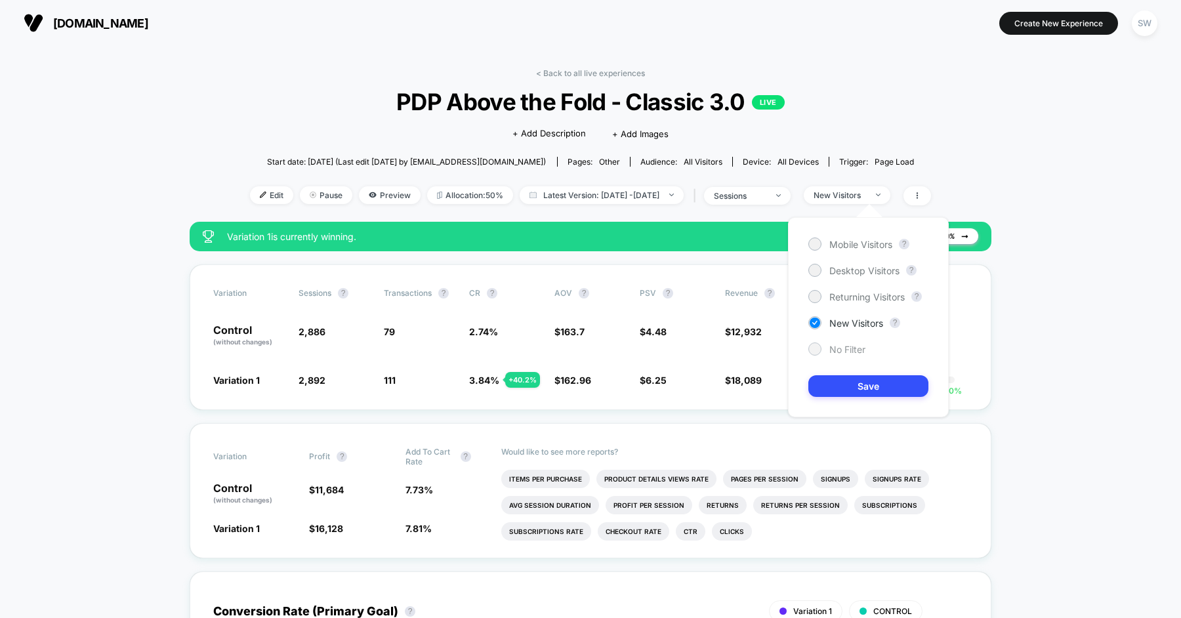
click at [839, 348] on span "No Filter" at bounding box center [847, 349] width 36 height 11
click at [846, 375] on button "Save" at bounding box center [868, 386] width 120 height 22
